Goal: Navigation & Orientation: Find specific page/section

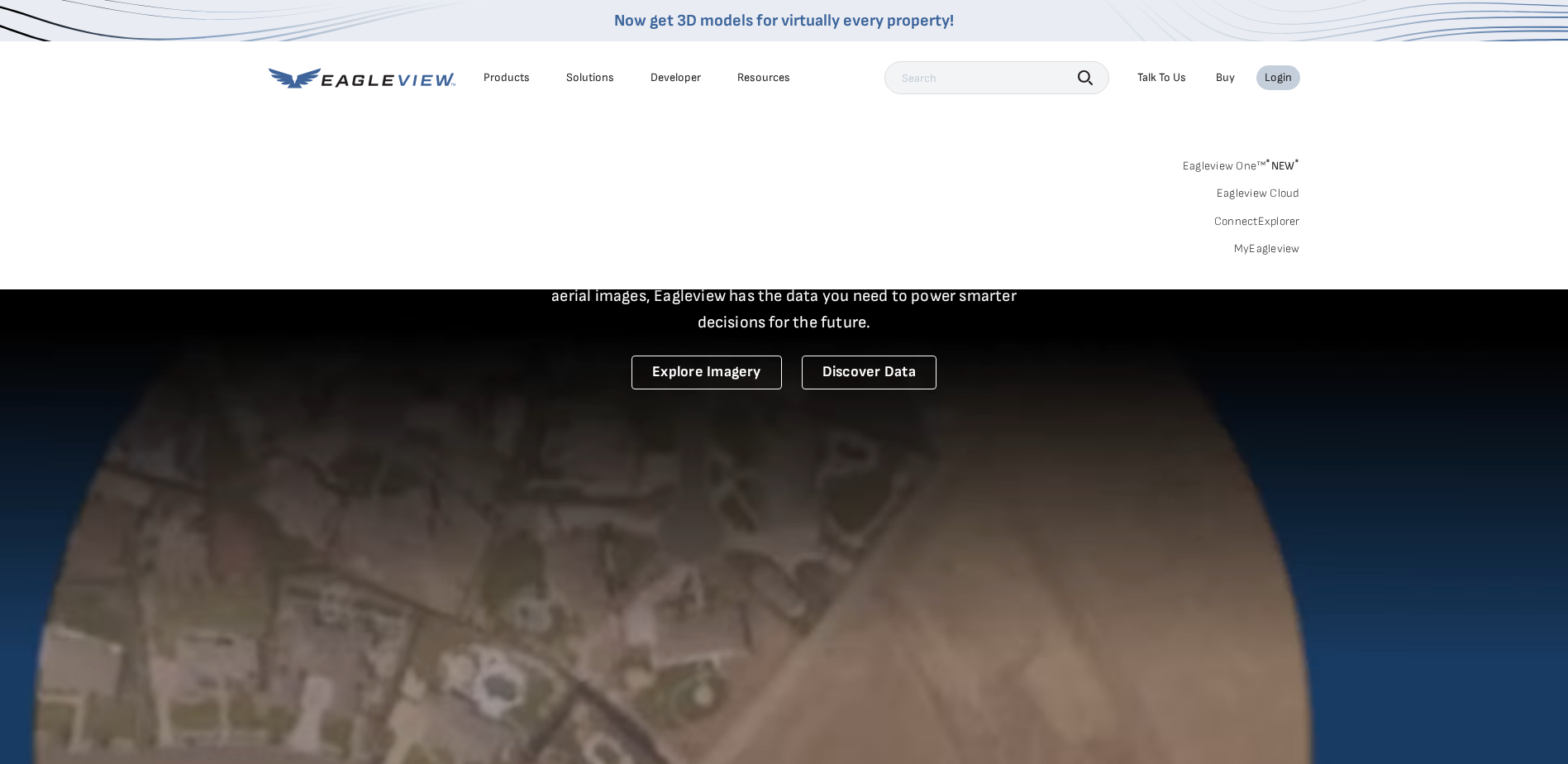
click at [1264, 167] on link "Eagleview One™ * NEW *" at bounding box center [1242, 164] width 117 height 19
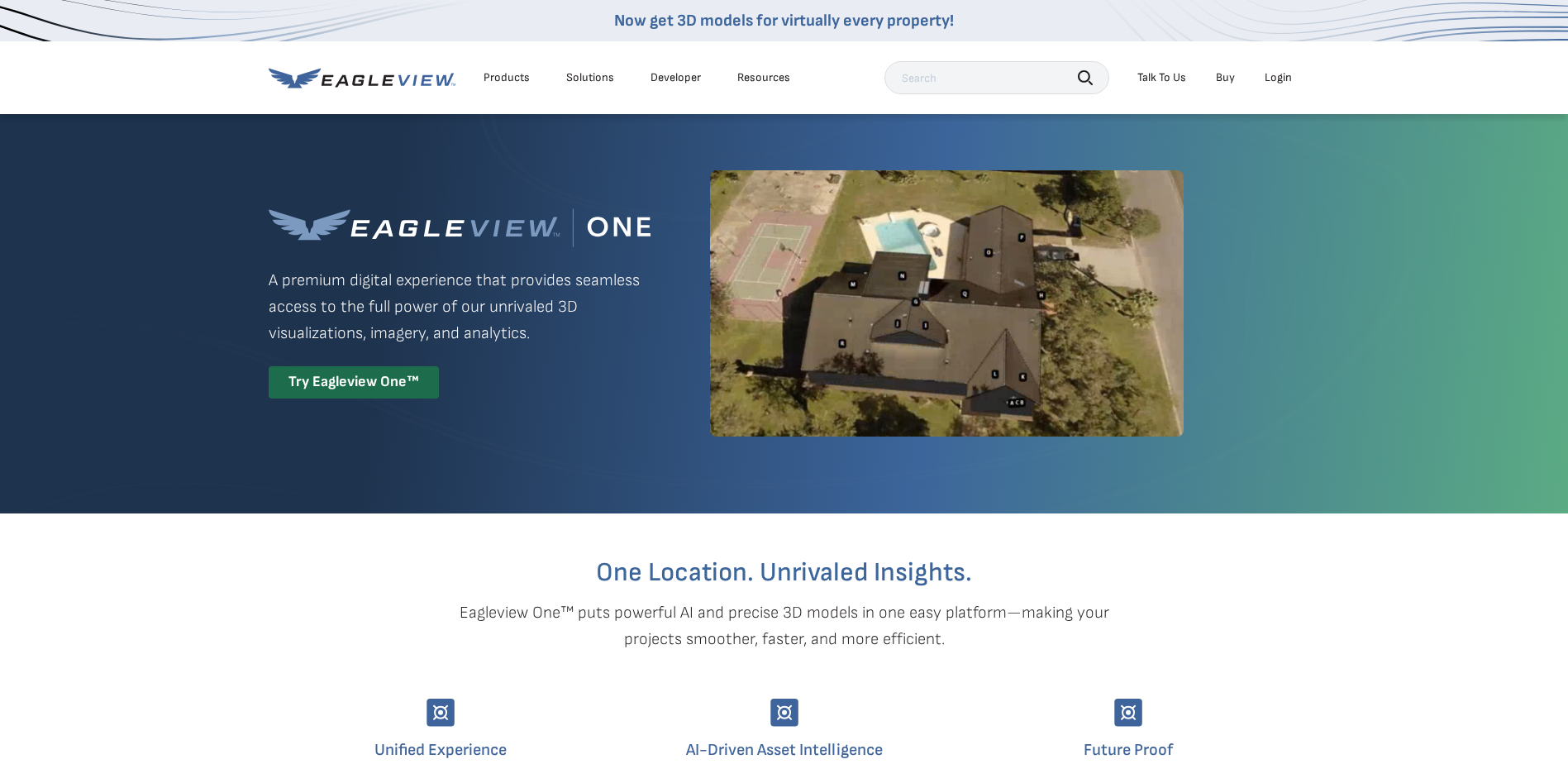
click at [1279, 84] on div "Login" at bounding box center [1278, 78] width 27 height 15
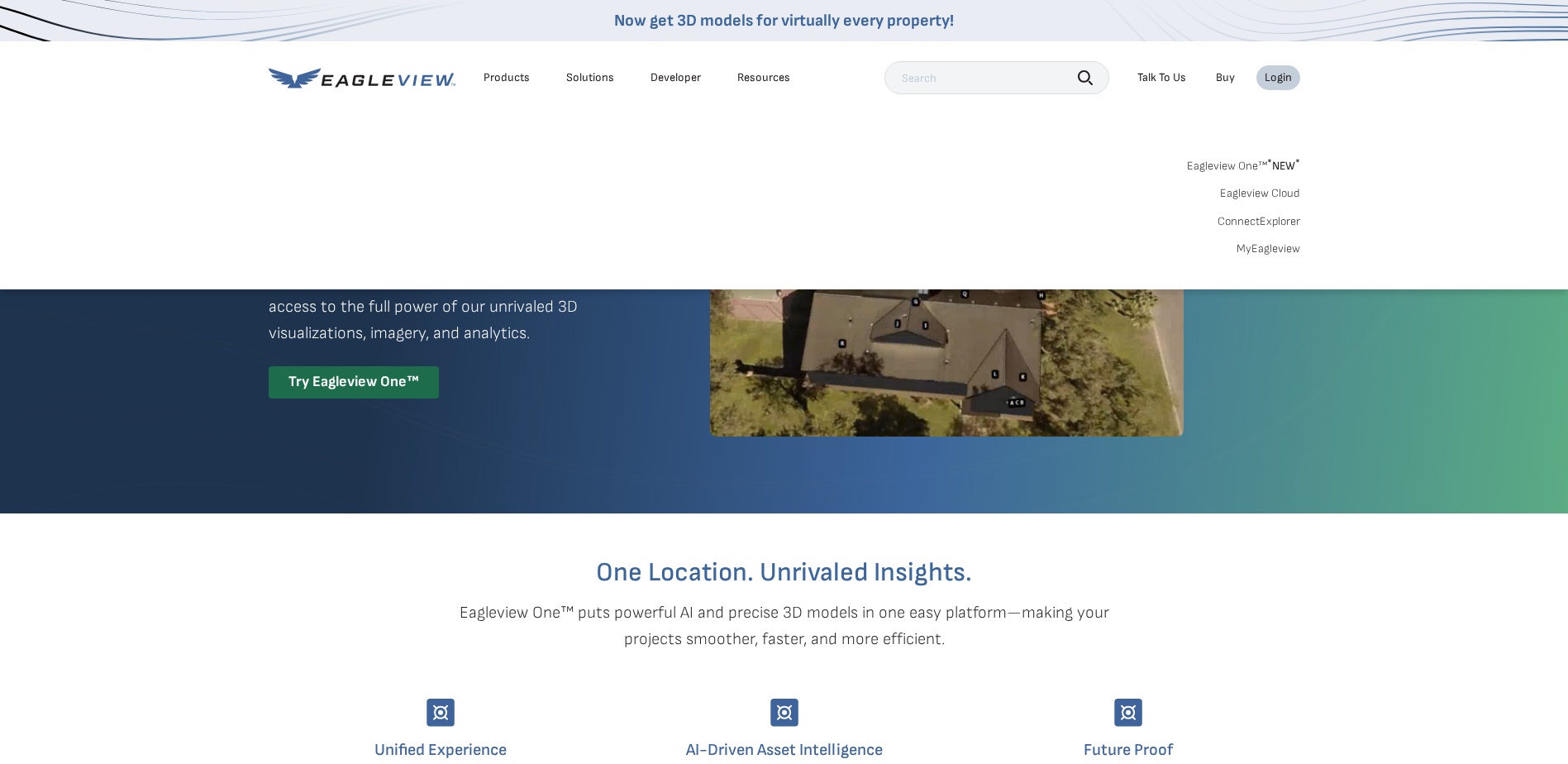
click at [1253, 255] on link "MyEagleview" at bounding box center [1269, 249] width 64 height 15
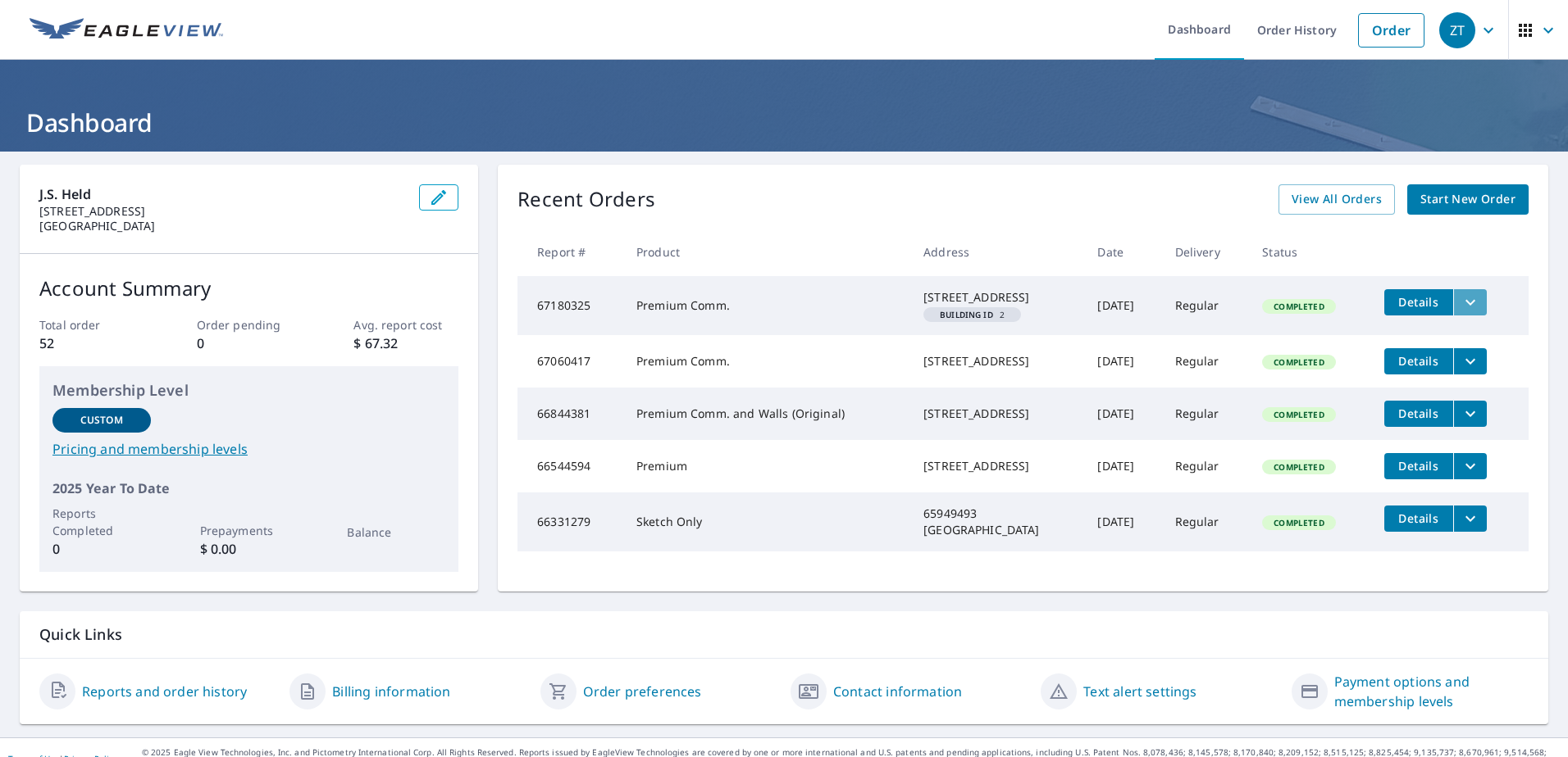
click at [1480, 305] on icon "filesDropdownBtn-67180325" at bounding box center [1469, 302] width 19 height 19
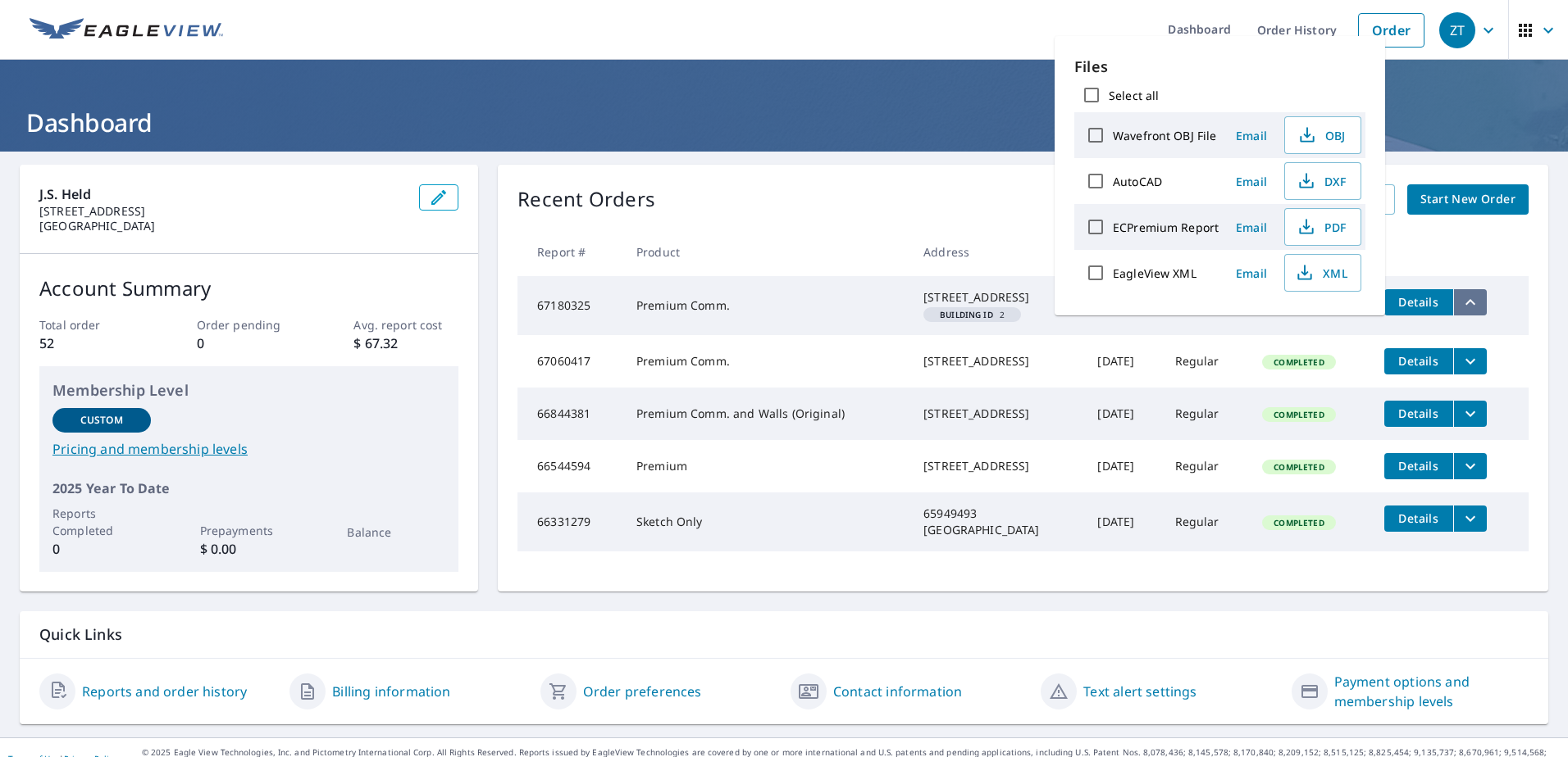
click at [1480, 305] on icon "filesDropdownBtn-67180325" at bounding box center [1469, 302] width 19 height 19
